Goal: Task Accomplishment & Management: Manage account settings

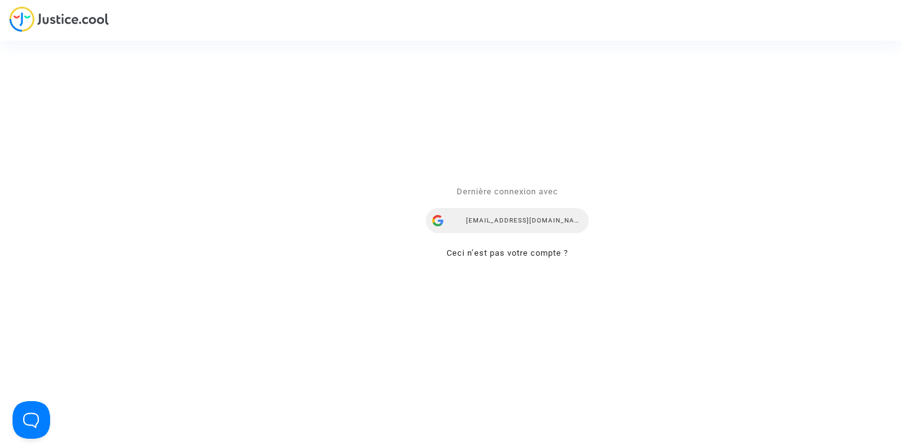
click at [504, 222] on div "airlines@refundmyticket.net" at bounding box center [507, 221] width 163 height 25
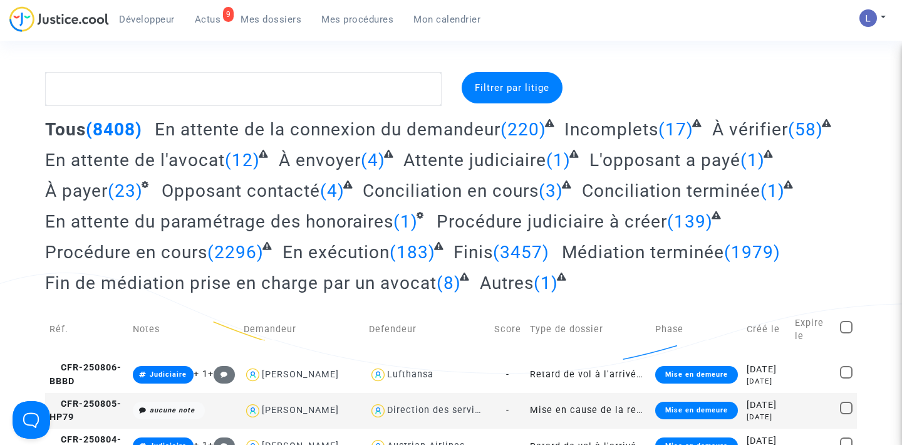
click at [210, 16] on span "Actus" at bounding box center [208, 19] width 26 height 11
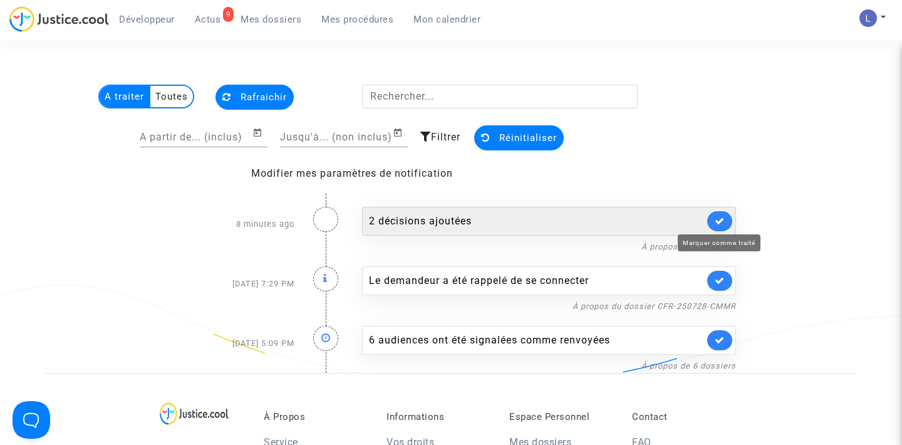
click at [719, 217] on icon at bounding box center [720, 220] width 10 height 9
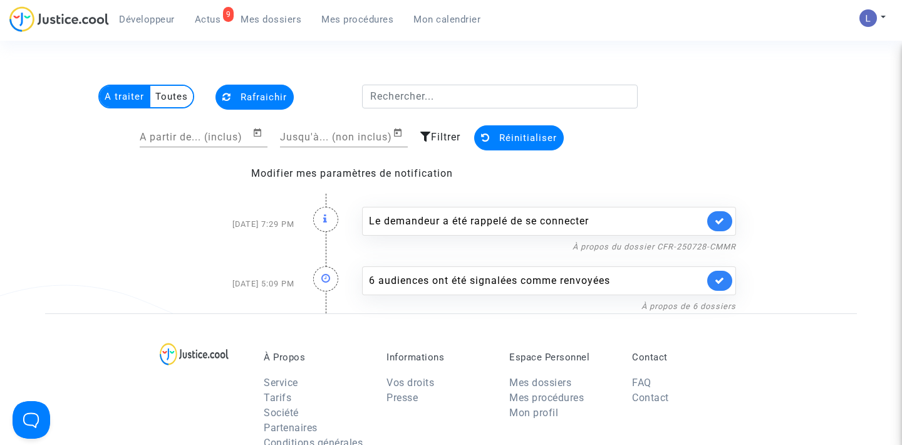
click at [720, 211] on link at bounding box center [719, 221] width 25 height 20
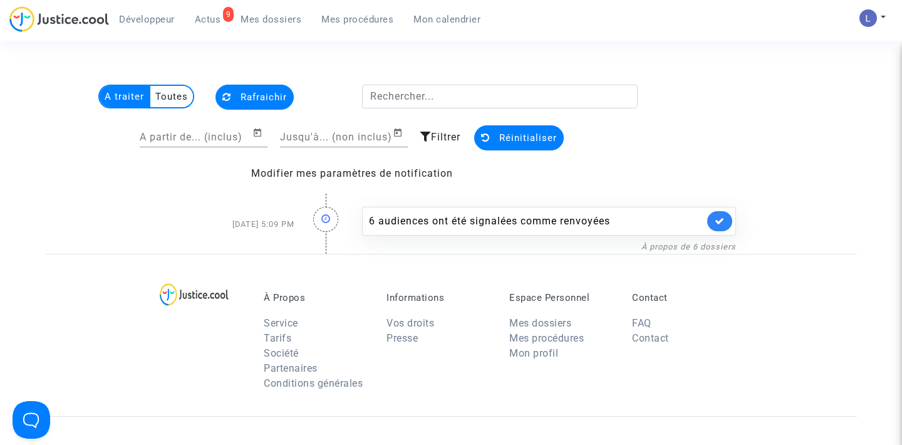
click at [720, 211] on link at bounding box center [719, 221] width 25 height 20
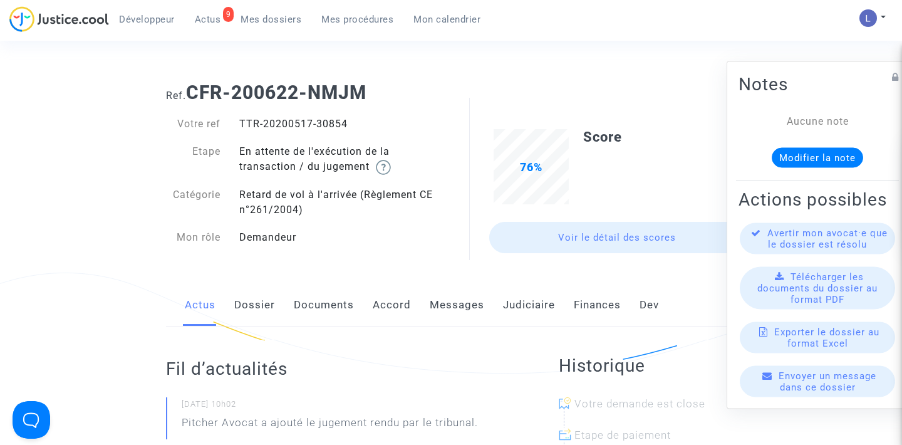
click at [511, 308] on link "Judiciaire" at bounding box center [529, 304] width 52 height 41
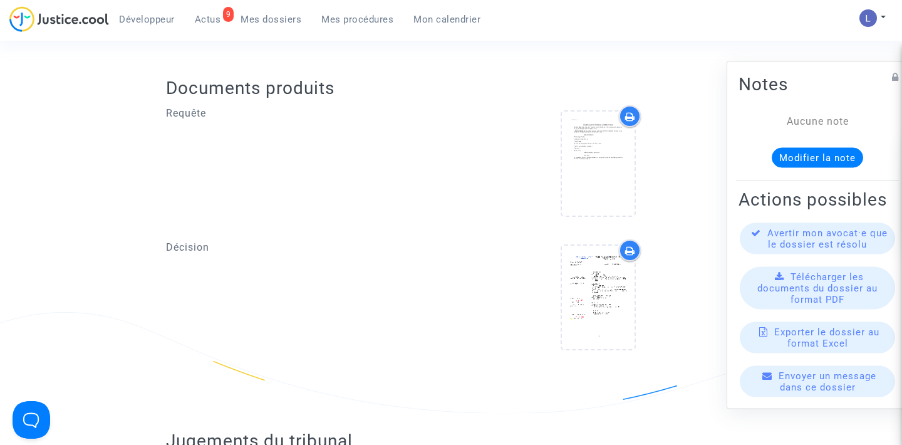
scroll to position [447, 0]
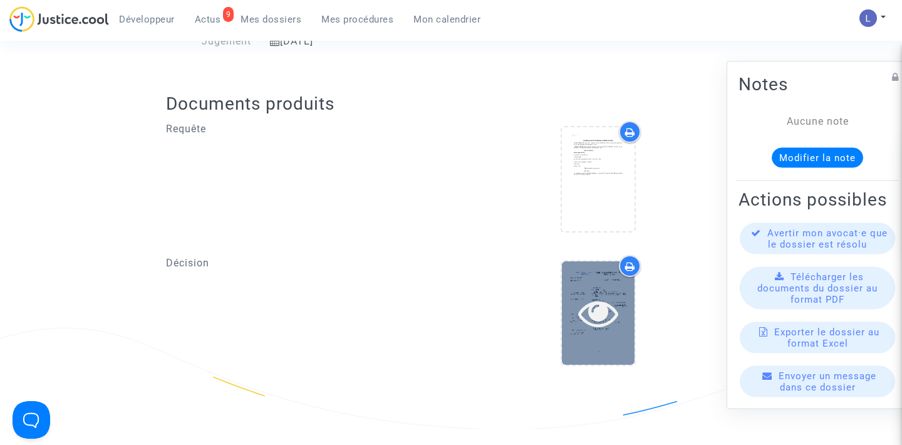
click at [584, 312] on icon at bounding box center [598, 313] width 41 height 40
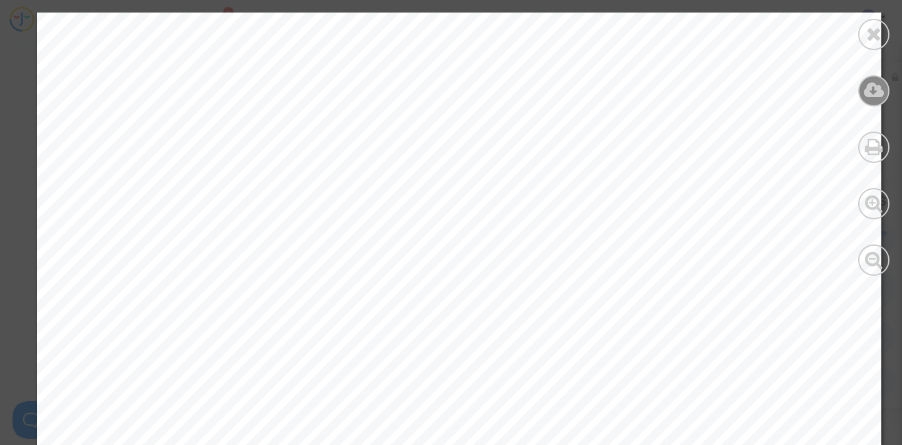
click at [878, 93] on icon at bounding box center [874, 90] width 21 height 19
click at [868, 41] on icon at bounding box center [874, 33] width 16 height 19
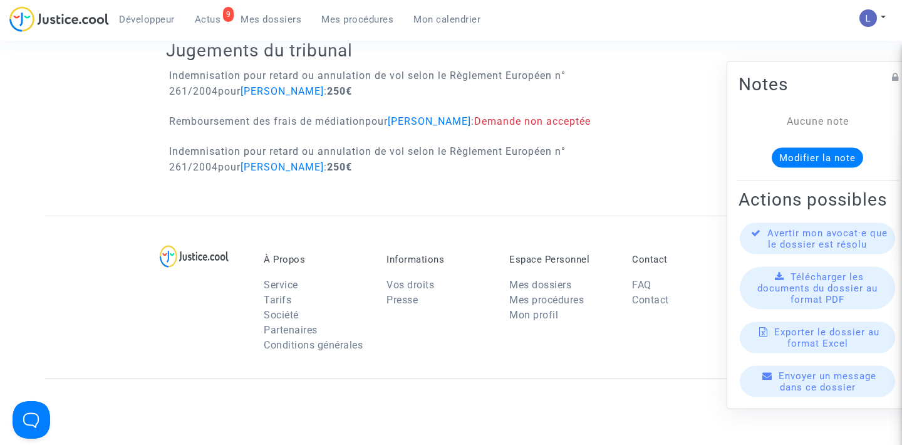
scroll to position [848, 0]
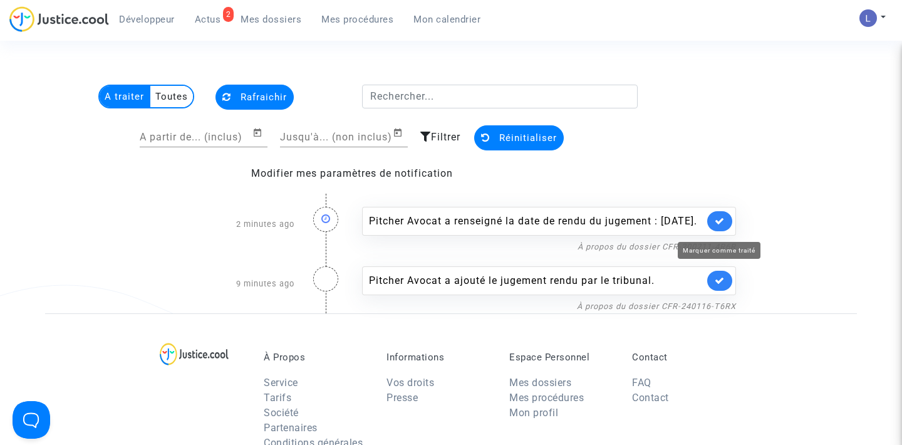
click at [720, 219] on link at bounding box center [719, 221] width 25 height 20
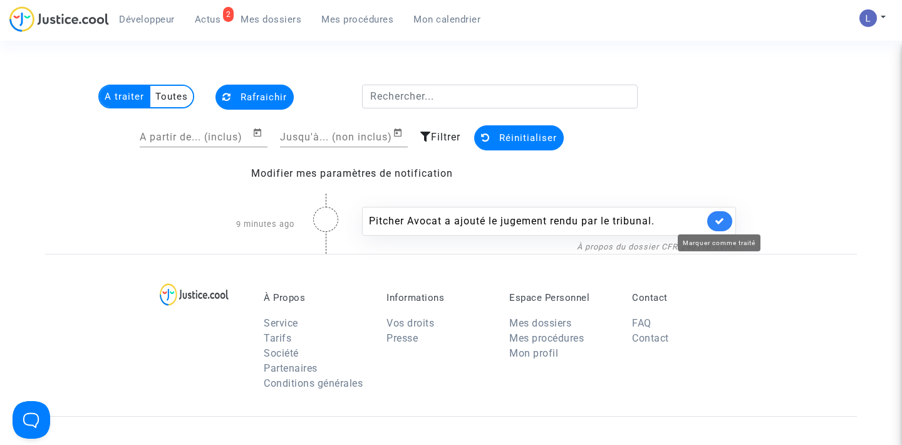
click at [720, 219] on icon at bounding box center [720, 220] width 10 height 9
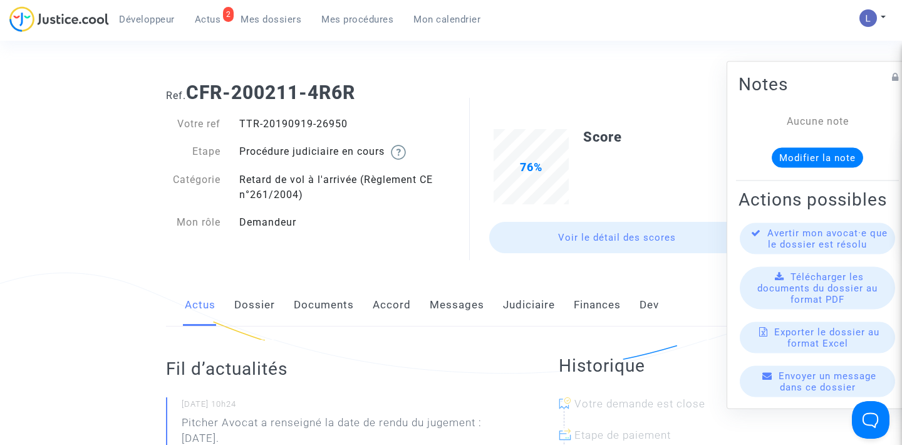
click at [537, 310] on link "Judiciaire" at bounding box center [529, 304] width 52 height 41
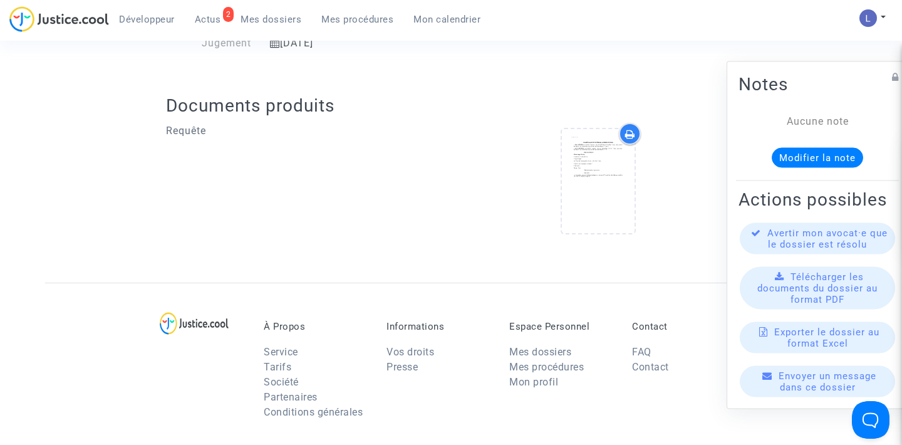
scroll to position [395, 0]
